Goal: Task Accomplishment & Management: Use online tool/utility

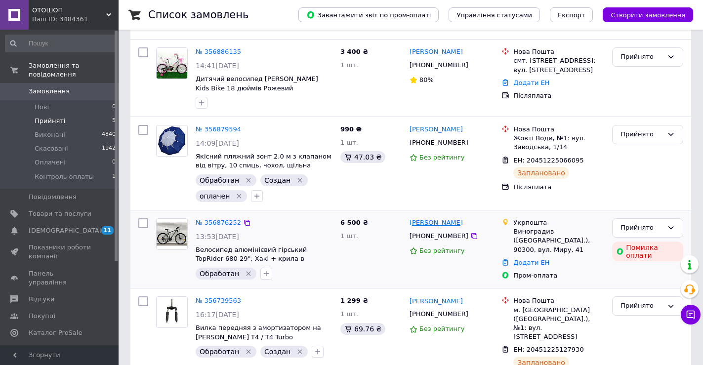
scroll to position [198, 0]
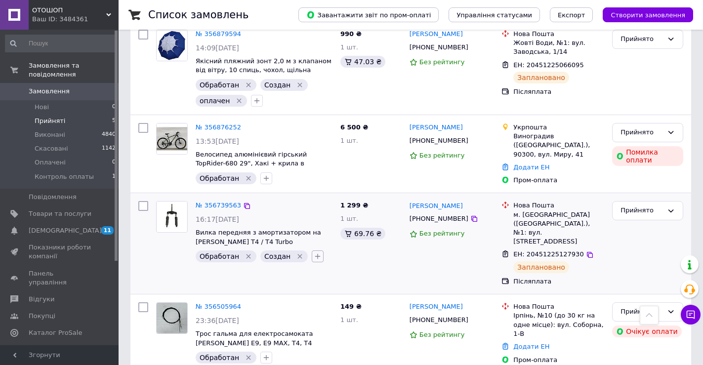
click at [315, 257] on icon "button" at bounding box center [317, 256] width 5 height 5
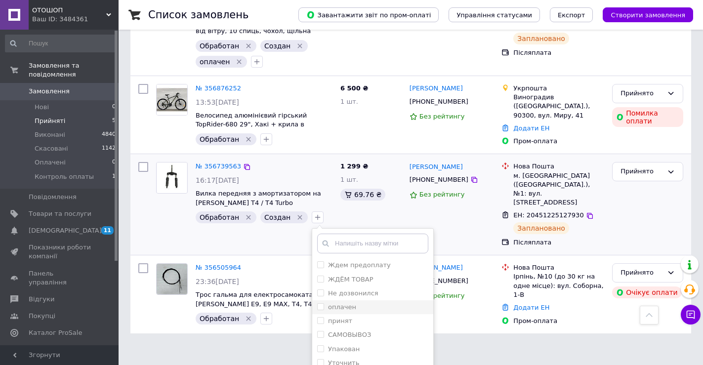
scroll to position [274, 0]
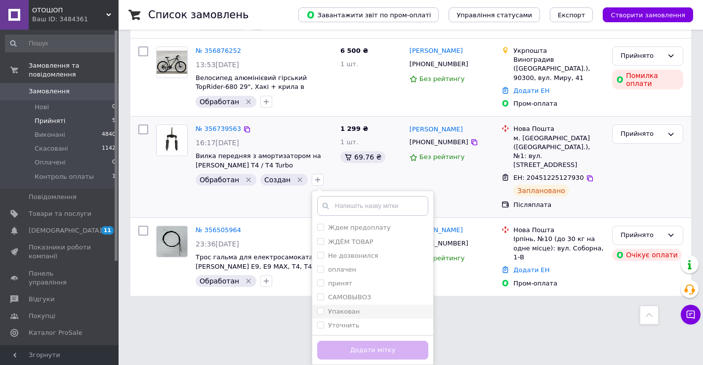
click at [350, 308] on div "Упакован" at bounding box center [372, 311] width 111 height 9
checkbox input "true"
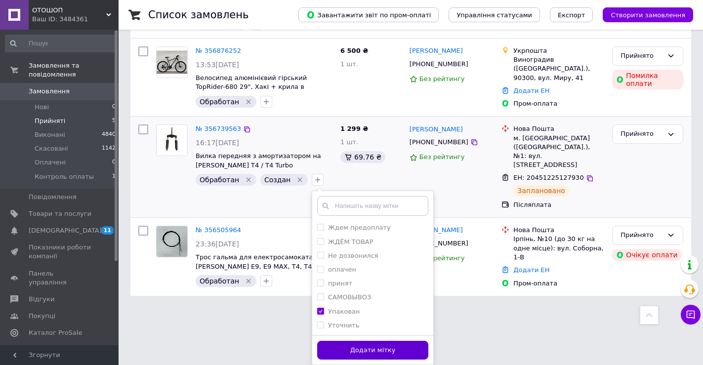
click at [366, 350] on button "Додати мітку" at bounding box center [372, 350] width 111 height 19
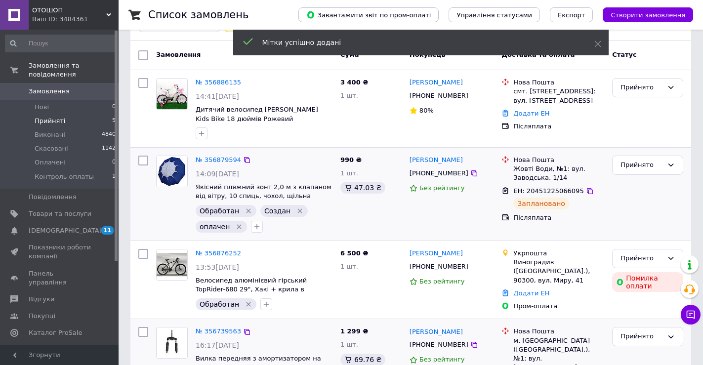
scroll to position [60, 0]
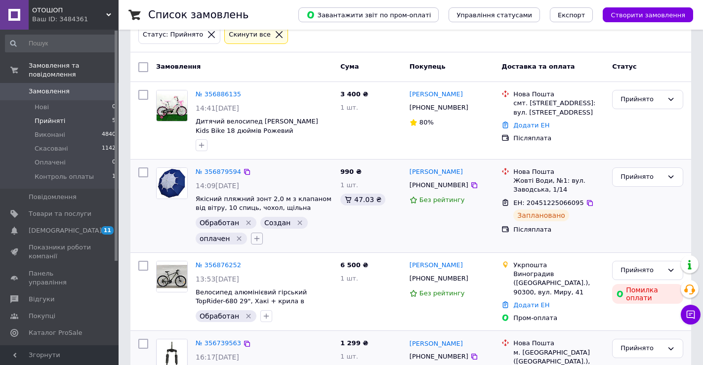
click at [254, 239] on icon "button" at bounding box center [257, 239] width 8 height 8
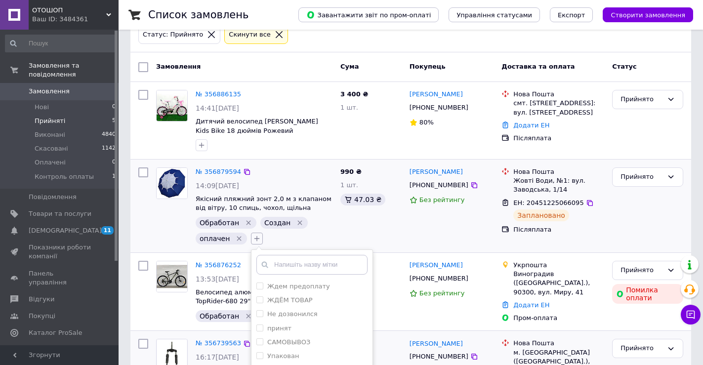
scroll to position [159, 0]
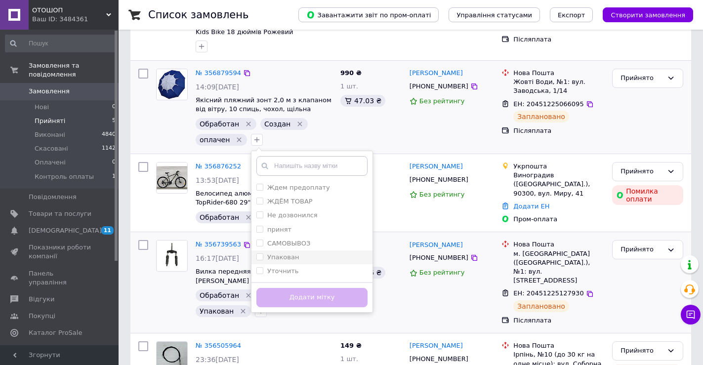
click at [274, 255] on label "Упакован" at bounding box center [283, 256] width 32 height 7
checkbox input "true"
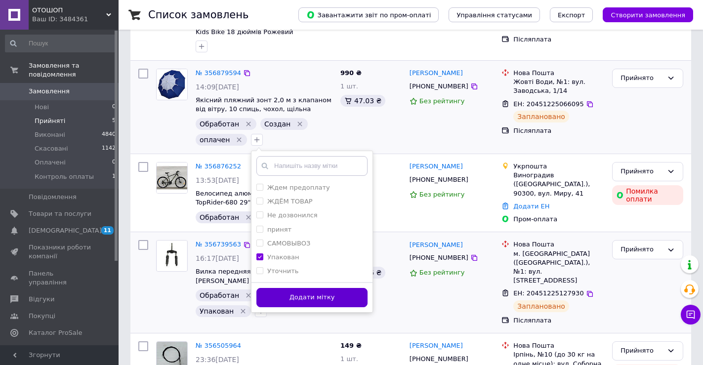
click at [291, 295] on button "Додати мітку" at bounding box center [311, 297] width 111 height 19
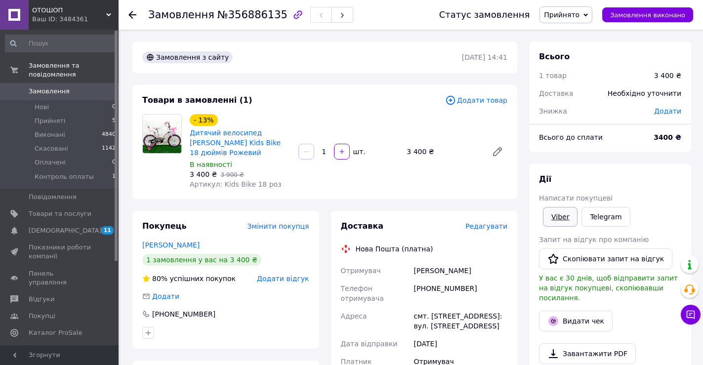
click at [564, 216] on link "Viber" at bounding box center [560, 217] width 35 height 20
